Goal: Transaction & Acquisition: Purchase product/service

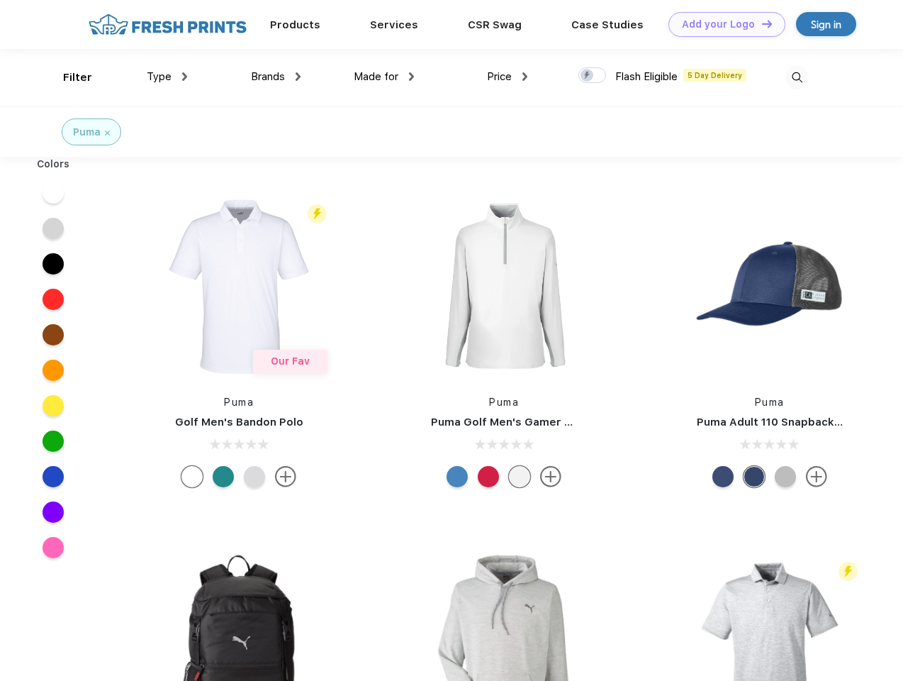
click at [722, 24] on link "Add your Logo Design Tool" at bounding box center [727, 24] width 117 height 25
click at [0, 0] on div "Design Tool" at bounding box center [0, 0] width 0 height 0
click at [761, 23] on link "Add your Logo Design Tool" at bounding box center [727, 24] width 117 height 25
click at [68, 77] on div "Filter" at bounding box center [77, 77] width 29 height 16
click at [167, 77] on span "Type" at bounding box center [159, 76] width 25 height 13
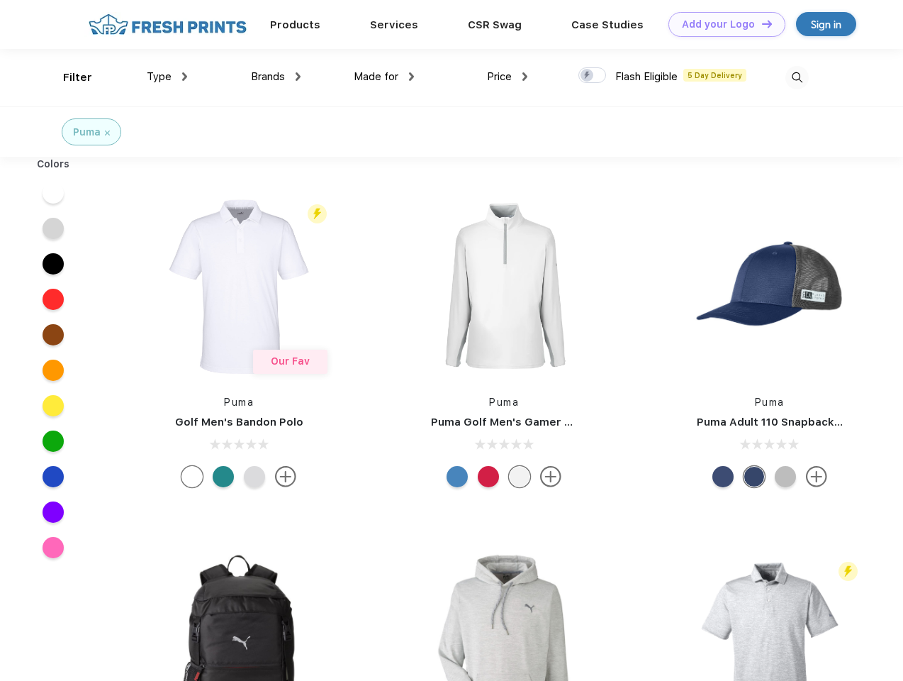
click at [276, 77] on span "Brands" at bounding box center [268, 76] width 34 height 13
click at [384, 77] on span "Made for" at bounding box center [376, 76] width 45 height 13
click at [508, 77] on span "Price" at bounding box center [499, 76] width 25 height 13
click at [593, 76] on div at bounding box center [593, 75] width 28 height 16
click at [588, 76] on input "checkbox" at bounding box center [583, 71] width 9 height 9
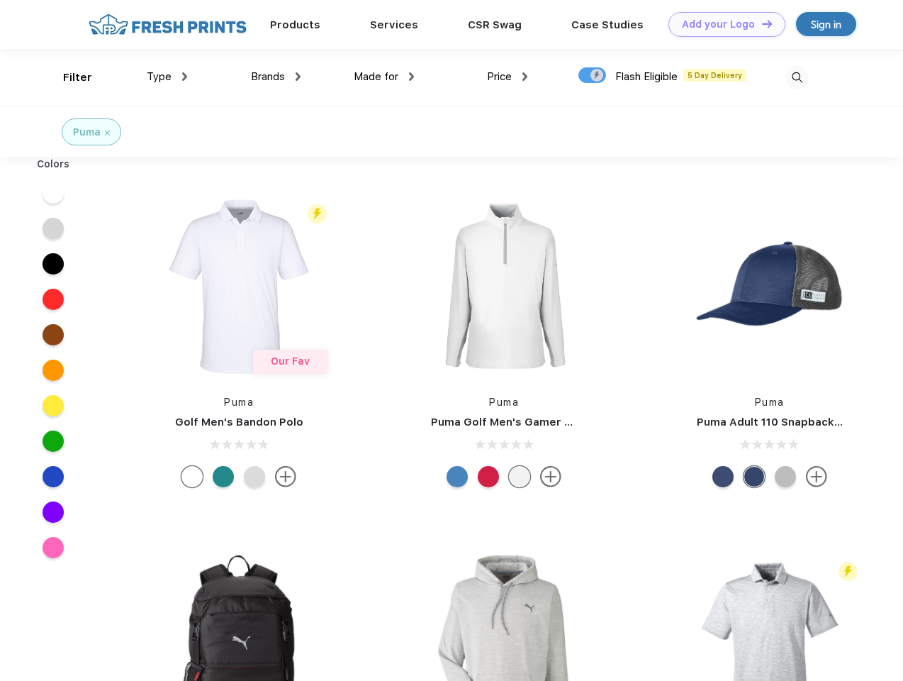
click at [797, 77] on img at bounding box center [797, 77] width 23 height 23
